Goal: Find specific page/section: Find specific page/section

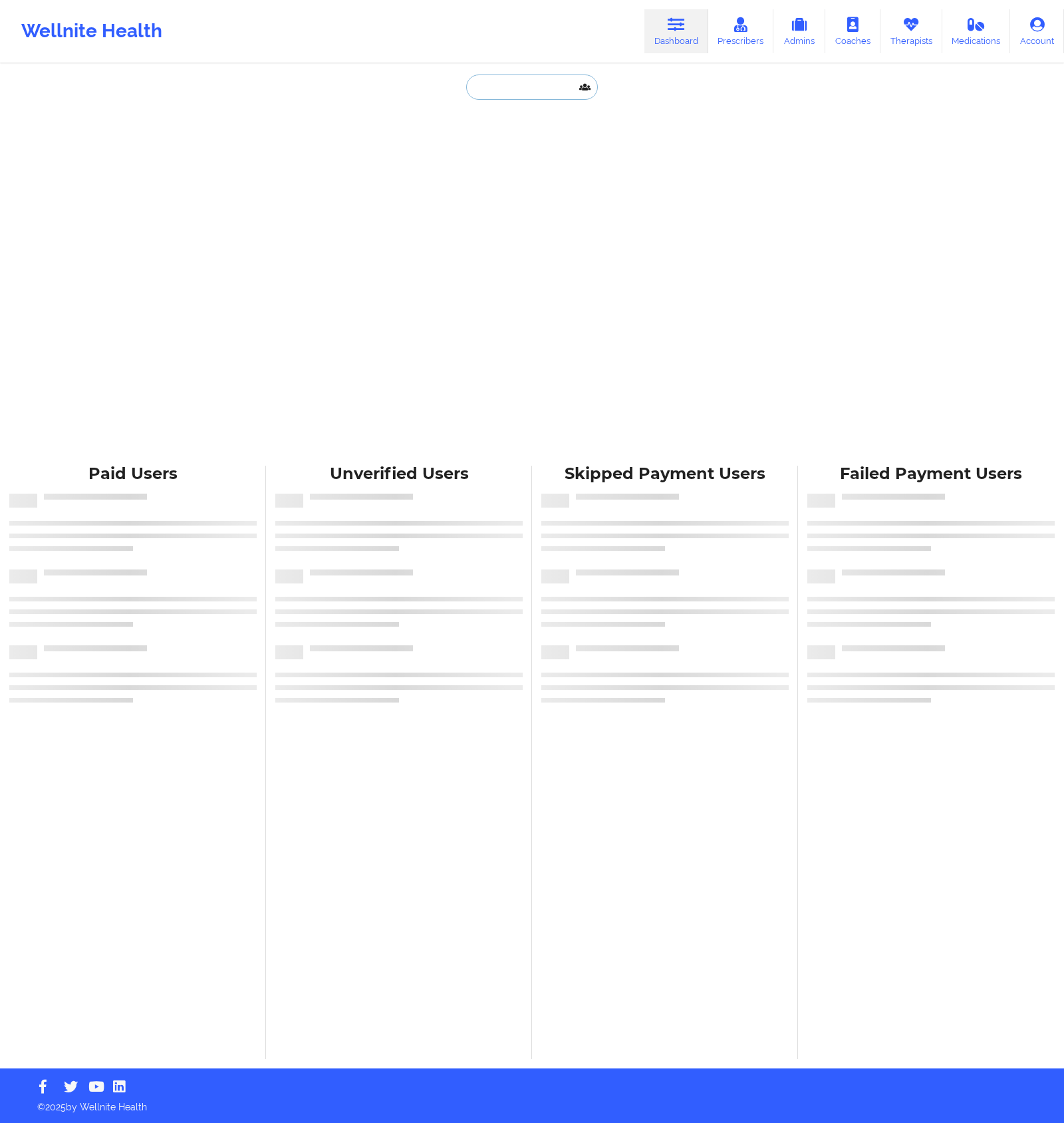
click at [547, 98] on input "text" at bounding box center [532, 86] width 132 height 25
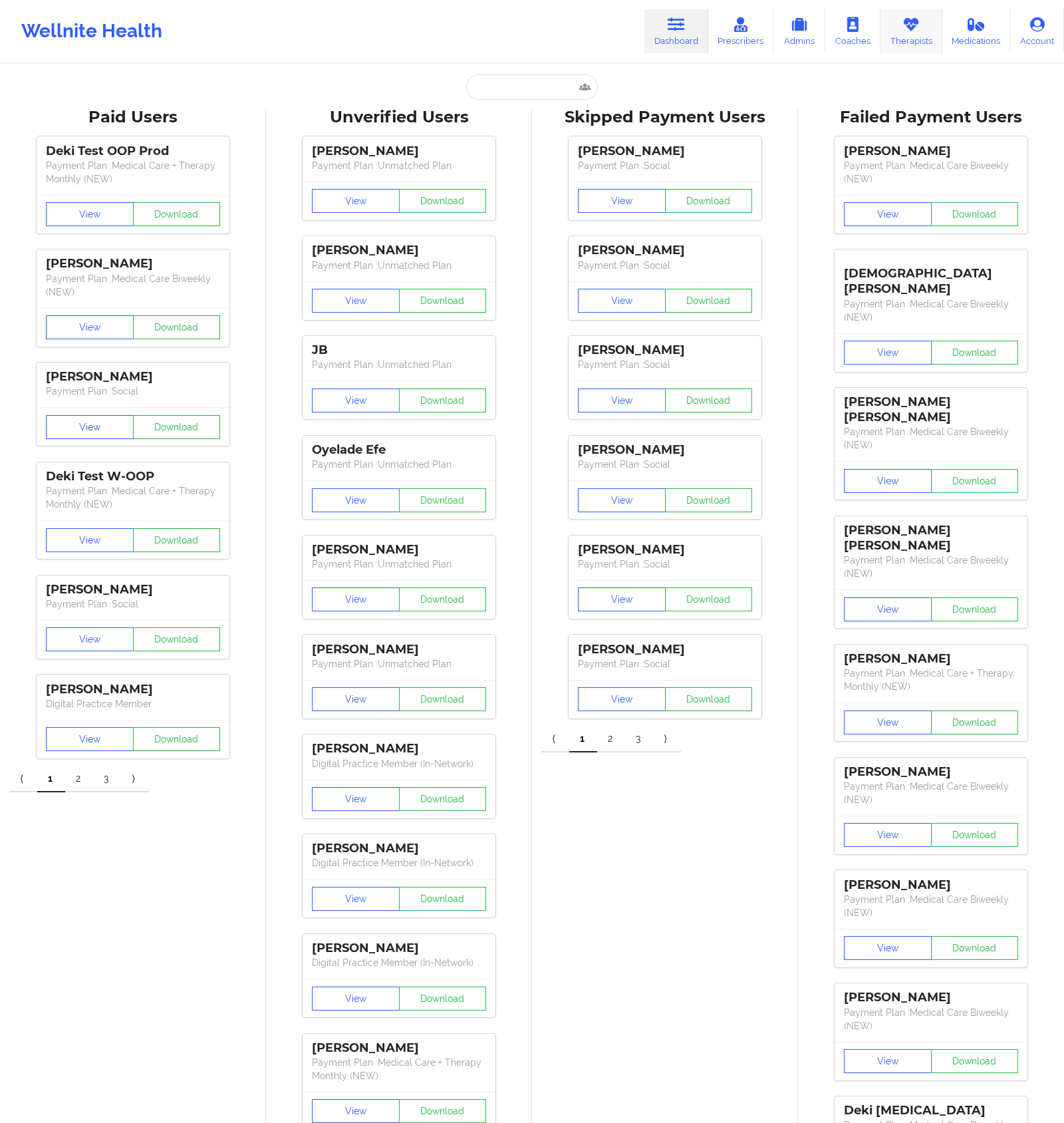
click at [906, 38] on link "Therapists" at bounding box center [912, 31] width 62 height 44
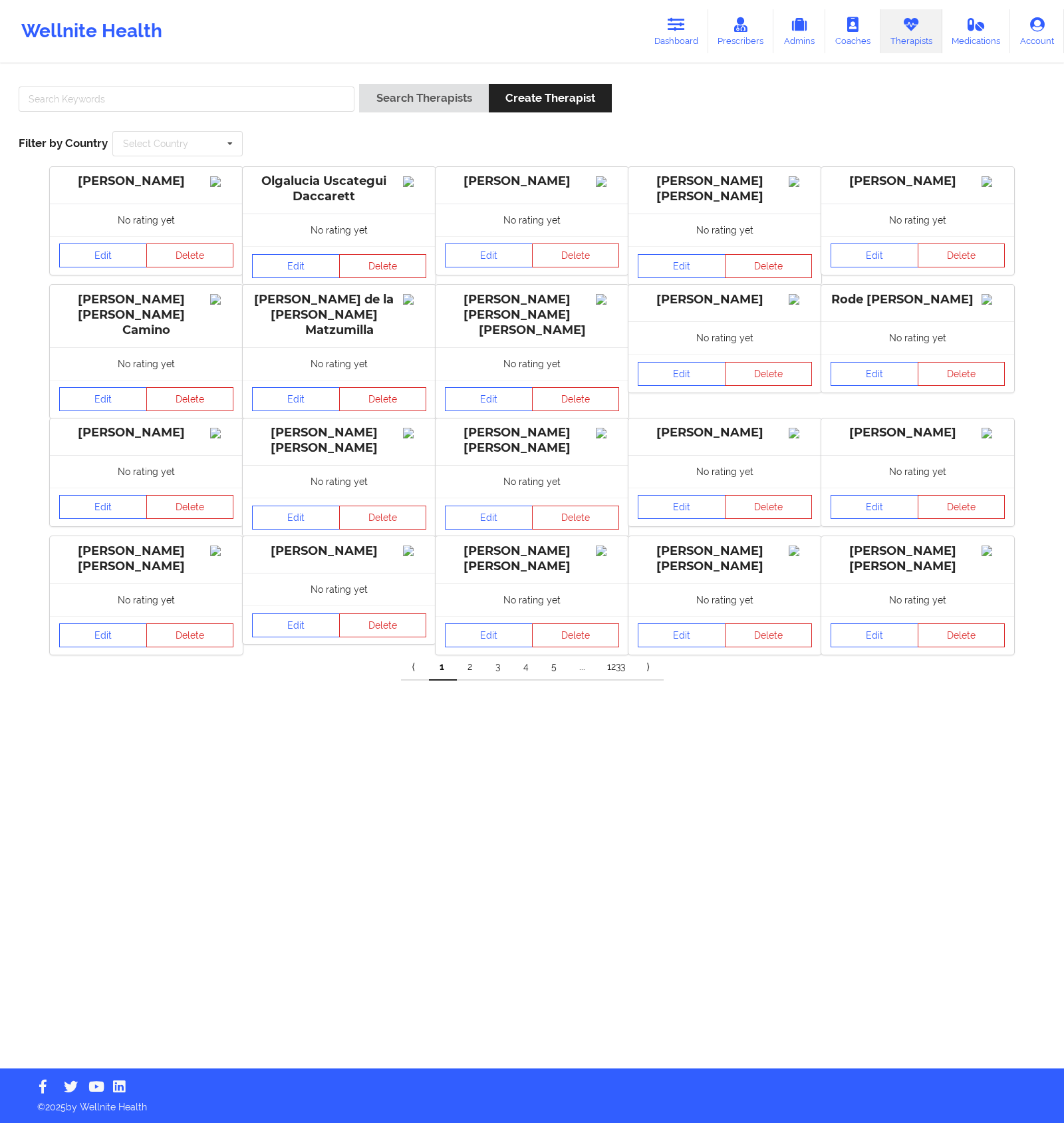
click at [800, 105] on div "Search Therapists Create Therapist" at bounding box center [532, 103] width 1036 height 38
click at [241, 107] on input "text" at bounding box center [187, 99] width 336 height 25
click at [831, 81] on div "Search Therapists Create Therapist Filter by Country Select Country [GEOGRAPHIC…" at bounding box center [532, 119] width 1045 height 91
click at [723, 79] on div "Search Therapists Create Therapist Filter by Country Select Country [GEOGRAPHIC…" at bounding box center [532, 119] width 1045 height 91
click at [275, 102] on input "text" at bounding box center [187, 99] width 336 height 25
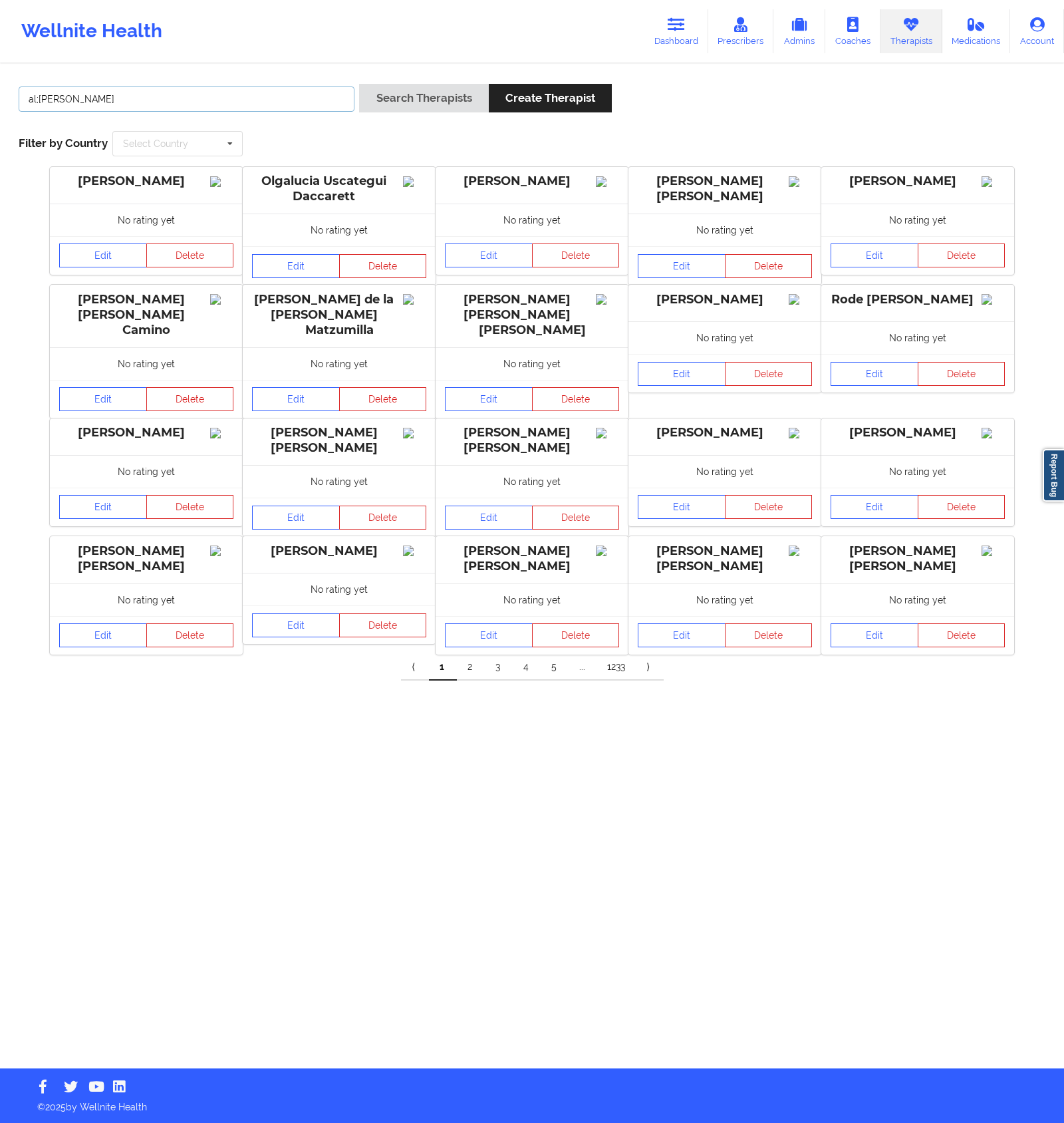
click at [359, 84] on button "Search Therapists" at bounding box center [423, 98] width 129 height 28
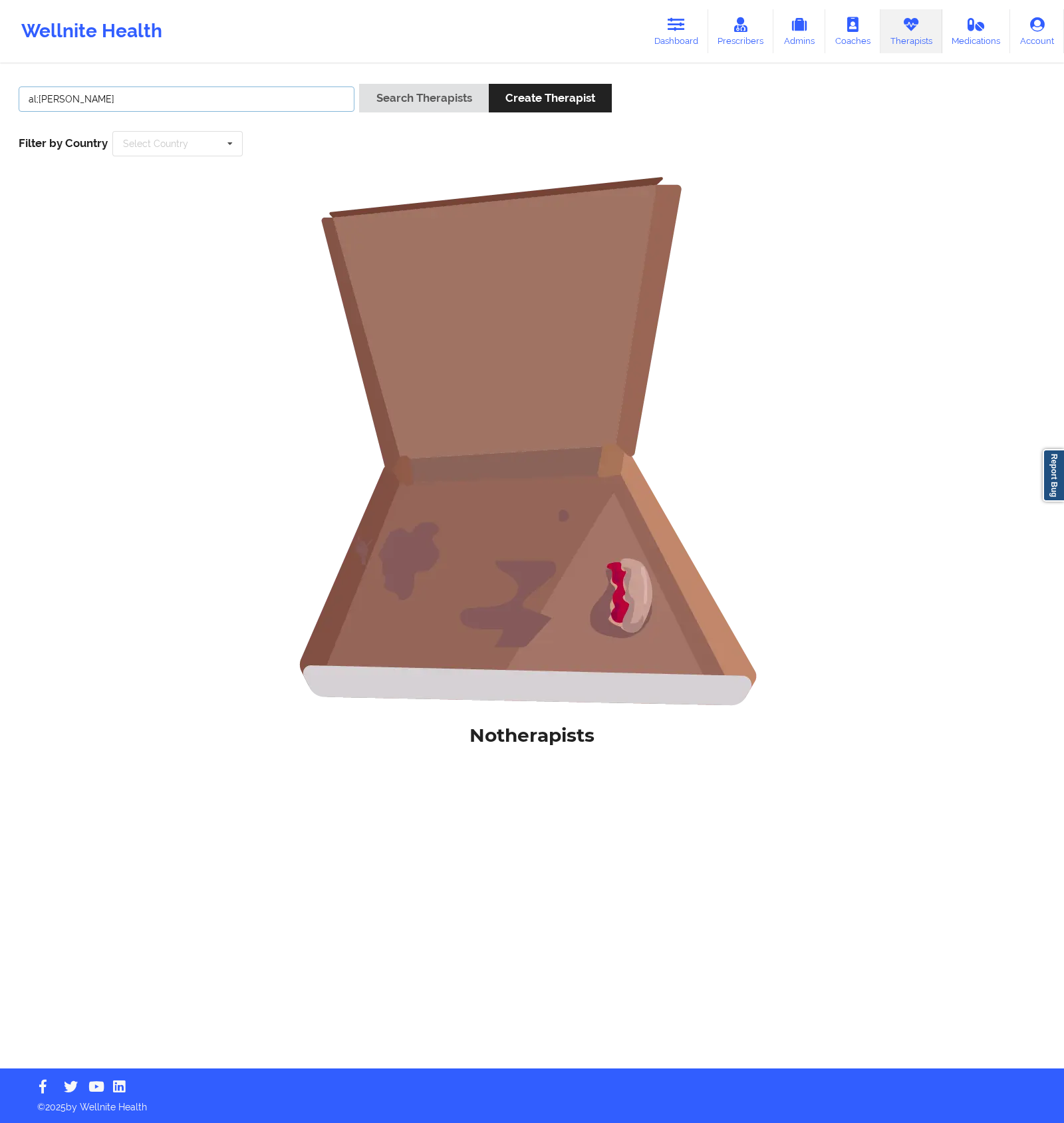
click at [37, 99] on input "al;[PERSON_NAME]" at bounding box center [187, 99] width 336 height 25
type input "[PERSON_NAME]"
click at [359, 84] on button "Search Therapists" at bounding box center [423, 98] width 129 height 28
drag, startPoint x: 161, startPoint y: 100, endPoint x: 44, endPoint y: 90, distance: 117.4
click at [44, 90] on input "[PERSON_NAME]" at bounding box center [187, 99] width 336 height 25
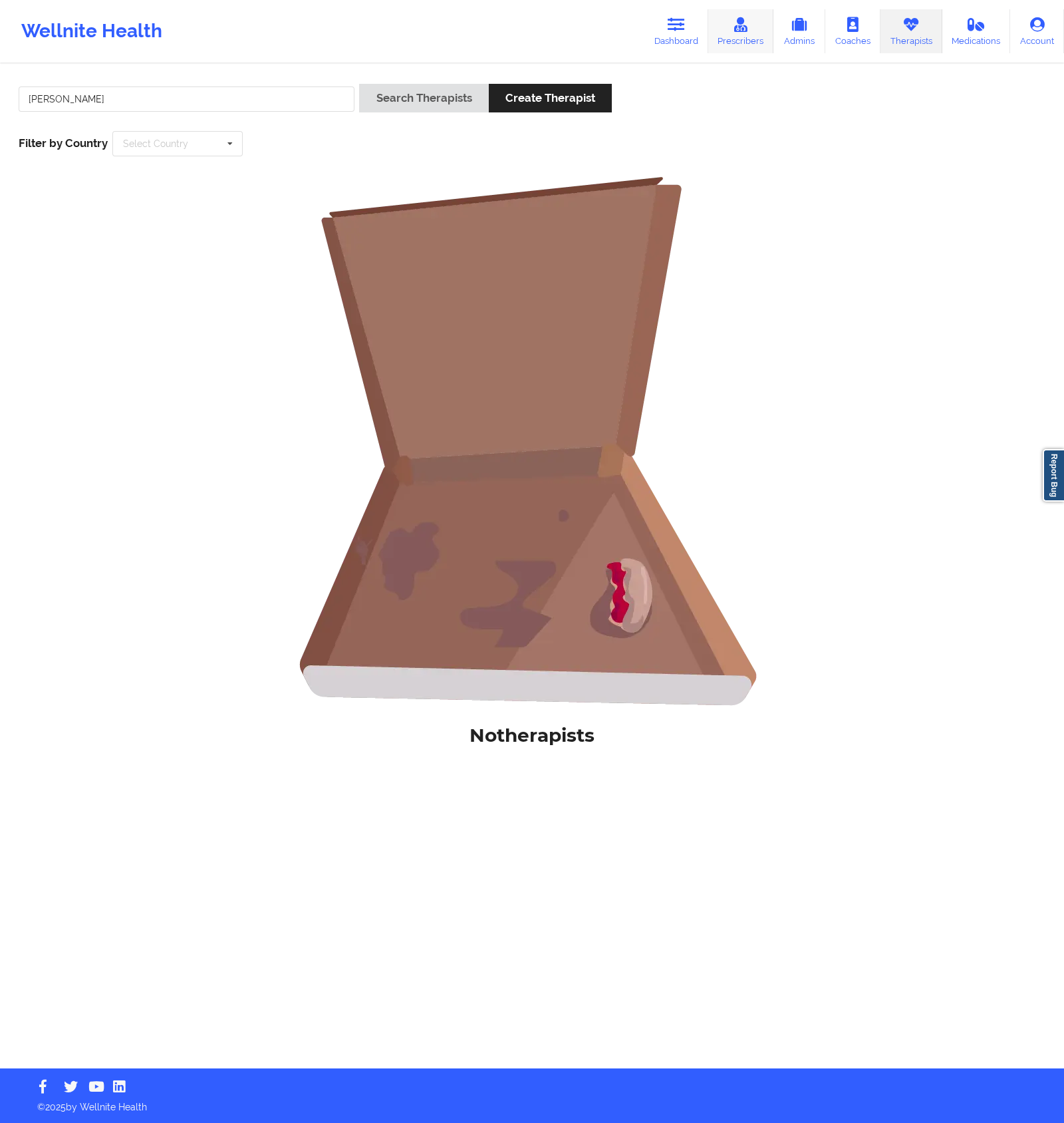
click at [748, 35] on link "Prescribers" at bounding box center [741, 31] width 66 height 44
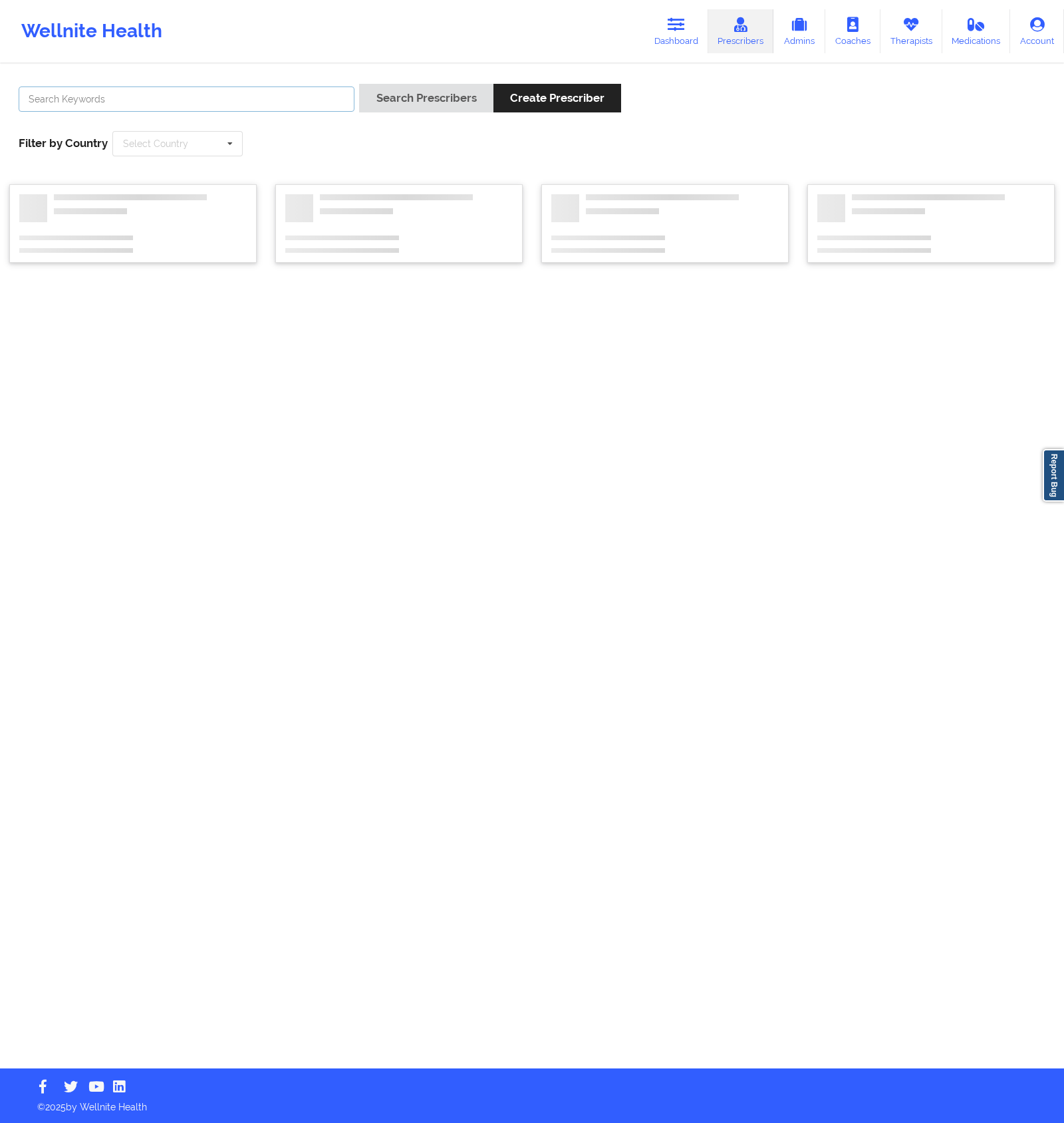
click at [192, 105] on input "text" at bounding box center [187, 99] width 336 height 25
paste input "[PERSON_NAME]"
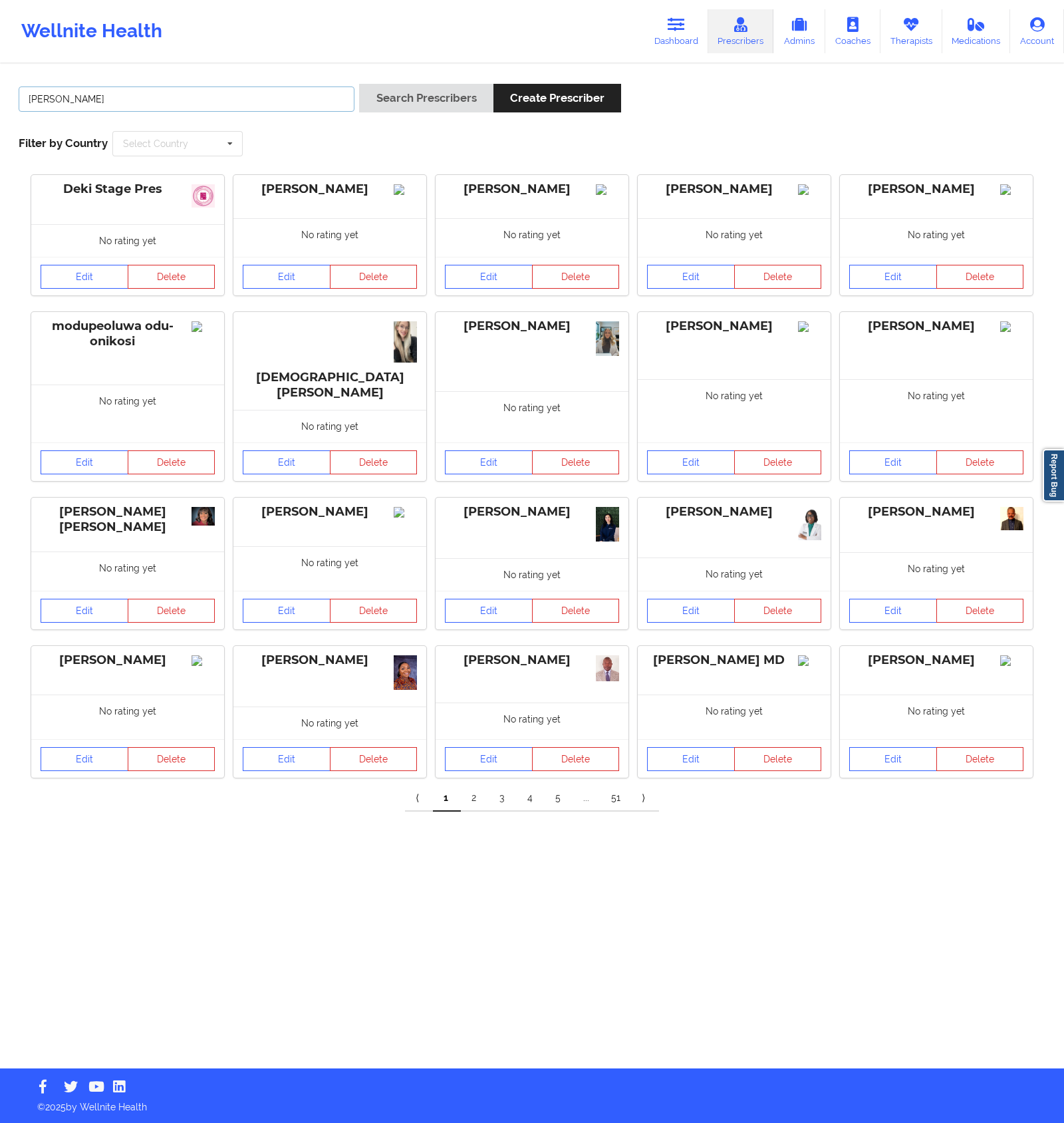
click at [161, 102] on input "[PERSON_NAME]" at bounding box center [187, 99] width 336 height 25
type input "[PERSON_NAME]"
